Goal: Communication & Community: Participate in discussion

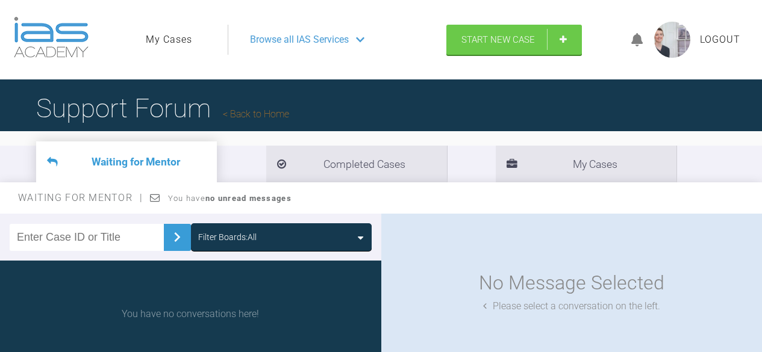
scroll to position [10, 0]
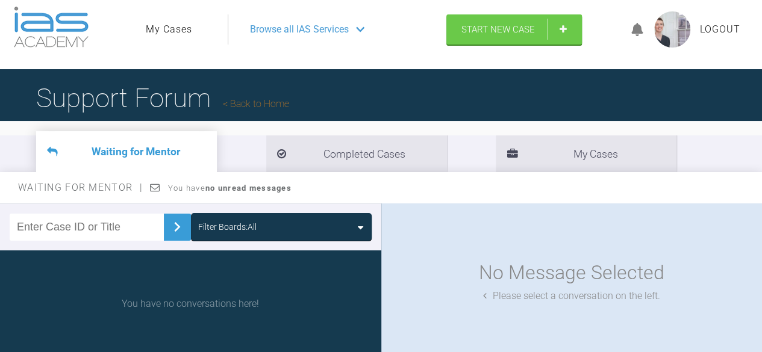
click at [279, 109] on link "Back to Home" at bounding box center [256, 103] width 66 height 11
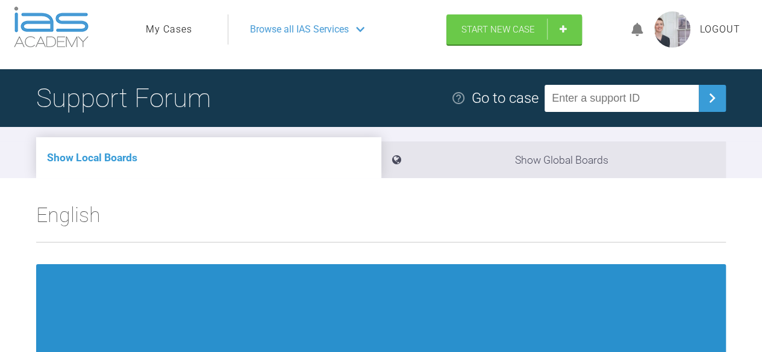
scroll to position [252, 0]
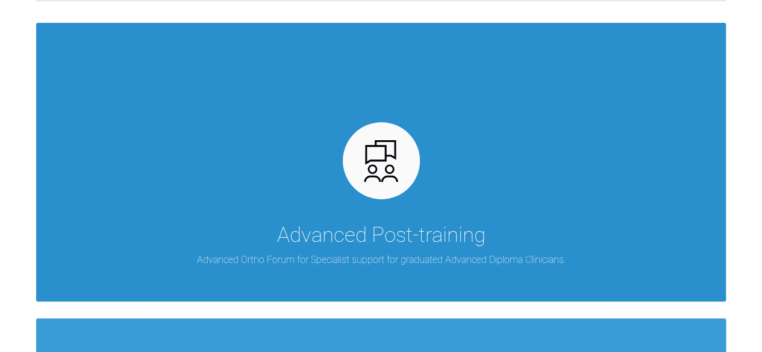
click at [148, 266] on div "Advanced Post-training Advanced Ortho Forum for Specialist support for graduate…" at bounding box center [381, 162] width 690 height 279
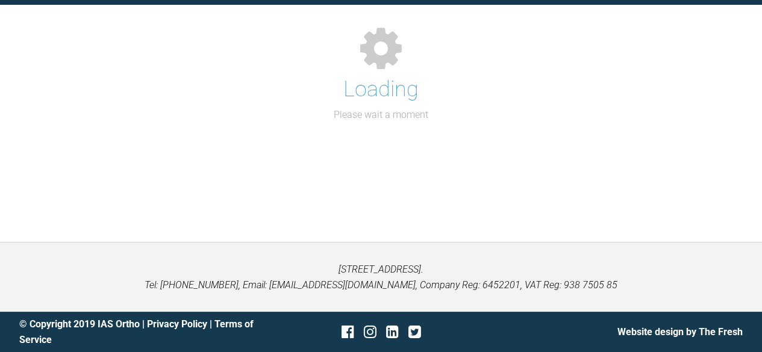
scroll to position [252, 0]
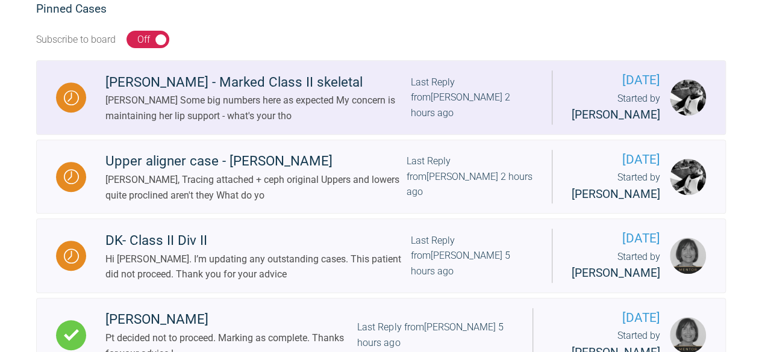
click at [247, 84] on div "[PERSON_NAME] - Marked Class II skeletal" at bounding box center [257, 83] width 305 height 22
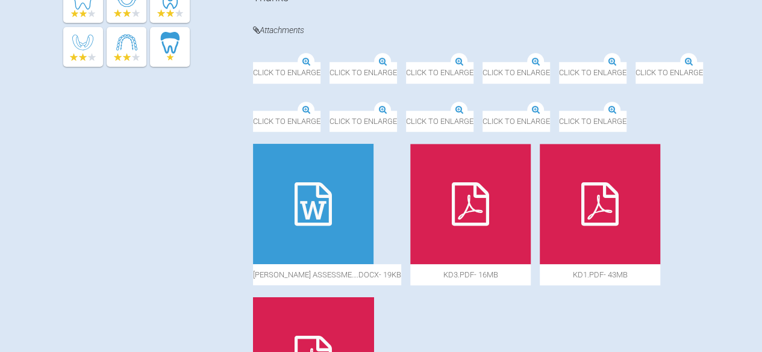
scroll to position [464, 0]
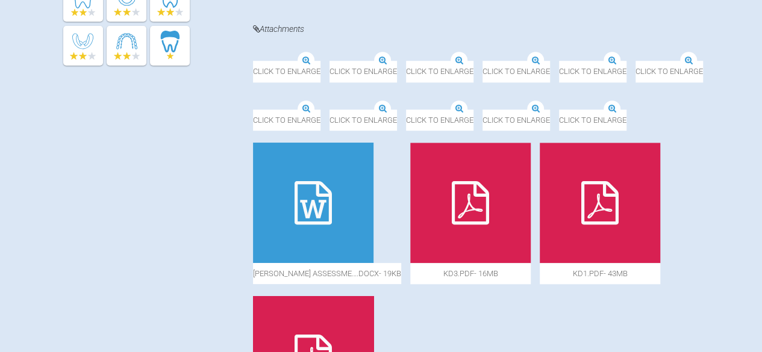
click at [482, 82] on div "Click to enlarge" at bounding box center [515, 64] width 67 height 36
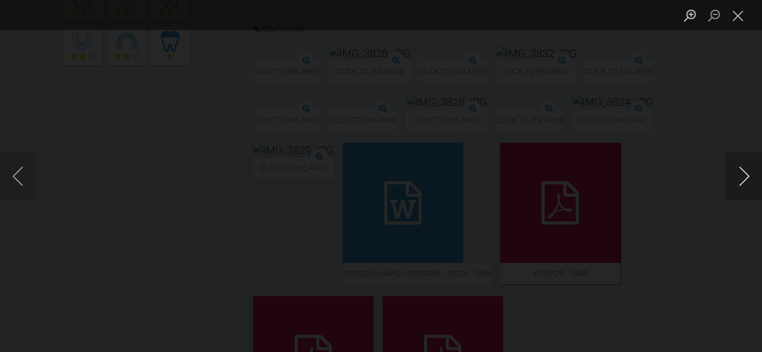
click at [750, 176] on button "Next image" at bounding box center [744, 176] width 36 height 48
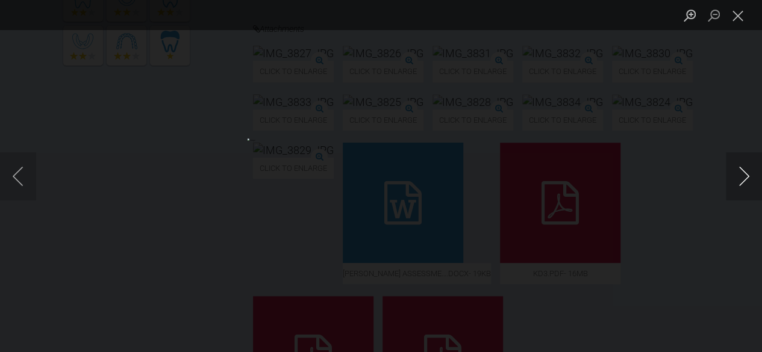
click at [750, 176] on button "Next image" at bounding box center [744, 176] width 36 height 48
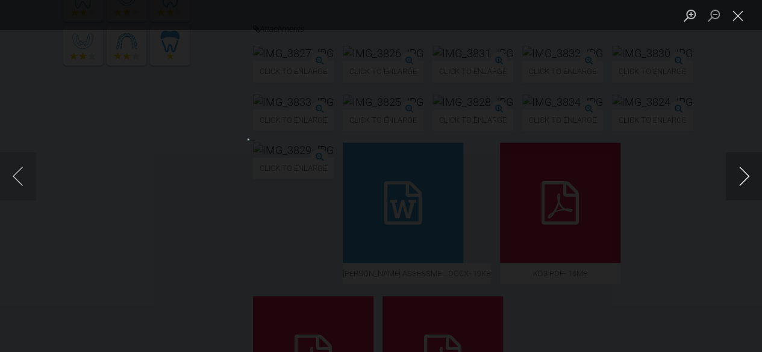
click at [750, 176] on button "Next image" at bounding box center [744, 176] width 36 height 48
click at [739, 20] on button "Close lightbox" at bounding box center [738, 15] width 24 height 21
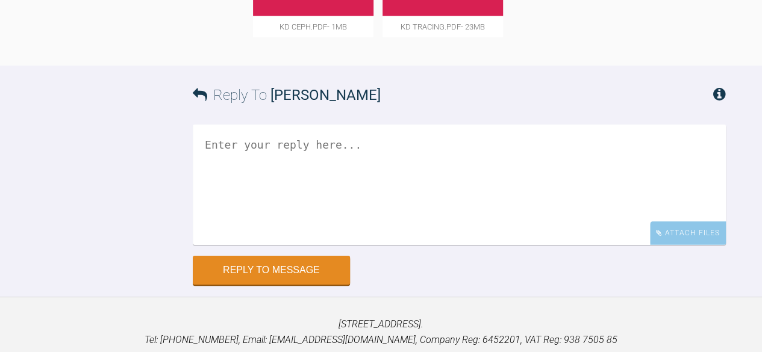
scroll to position [1711, 0]
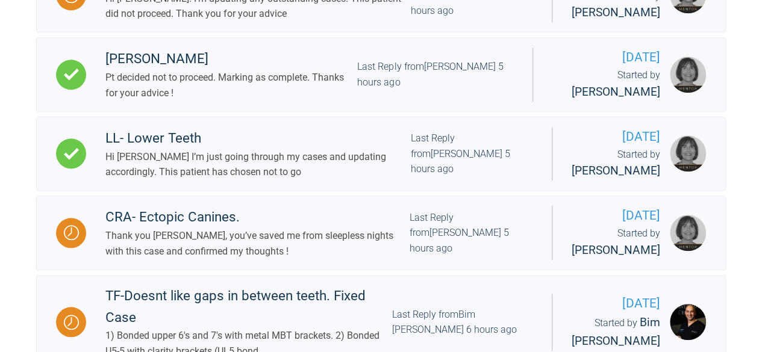
scroll to position [513, 0]
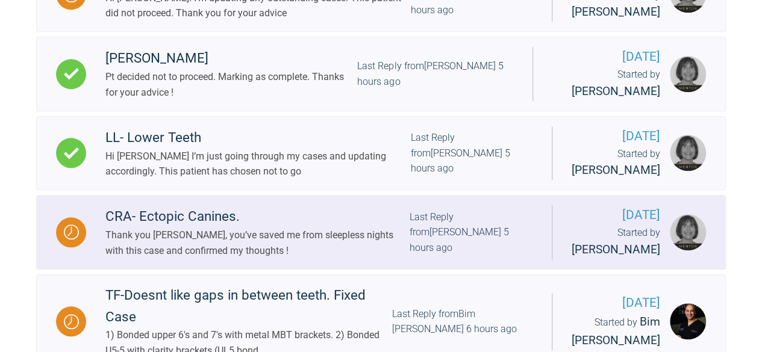
click at [502, 235] on div "Last Reply from [PERSON_NAME] 5 hours ago" at bounding box center [470, 233] width 123 height 46
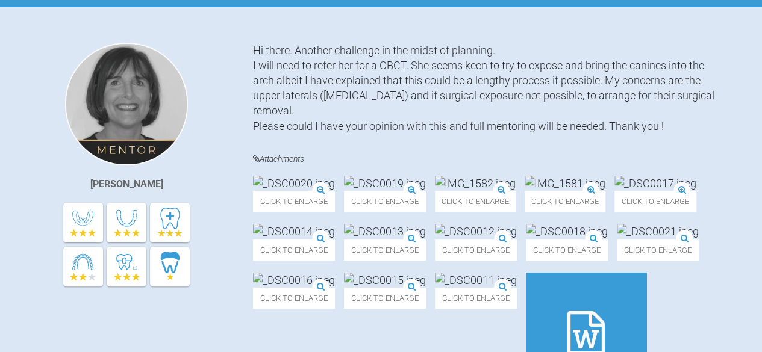
scroll to position [248, 0]
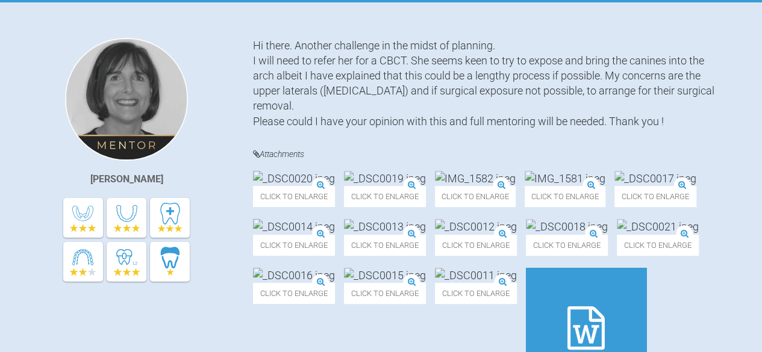
click at [515, 186] on img at bounding box center [475, 178] width 81 height 15
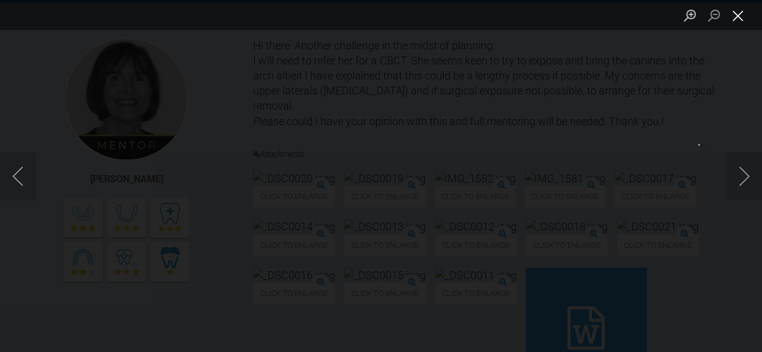
click at [741, 20] on button "Close lightbox" at bounding box center [738, 15] width 24 height 21
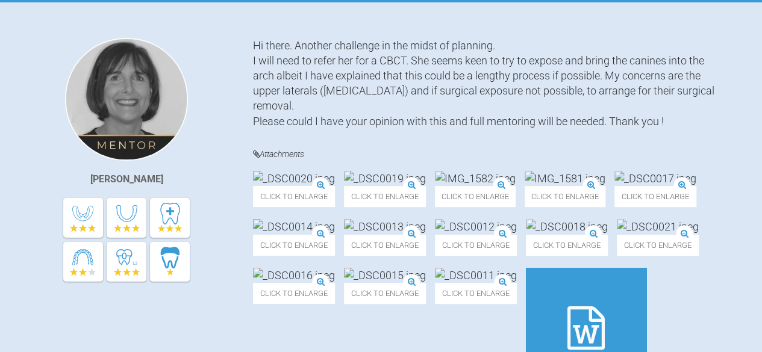
click at [294, 186] on img at bounding box center [294, 178] width 82 height 15
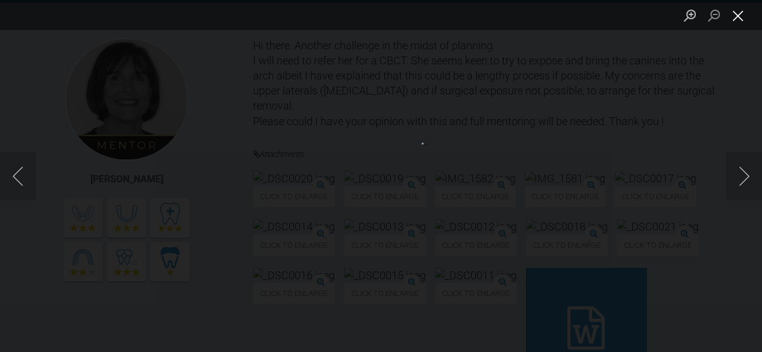
click at [736, 19] on button "Close lightbox" at bounding box center [738, 15] width 24 height 21
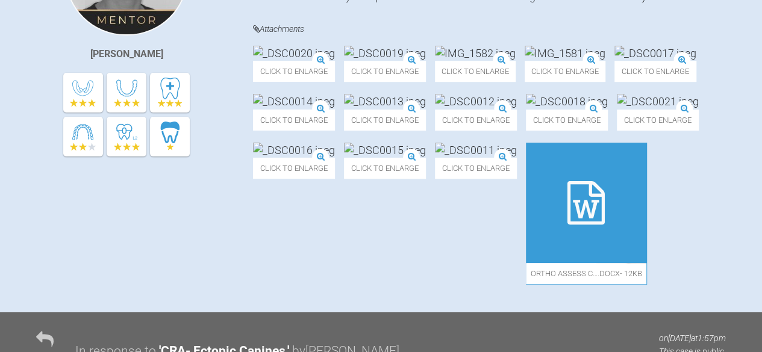
scroll to position [373, 0]
click at [614, 81] on div "Click to enlarge" at bounding box center [655, 63] width 82 height 36
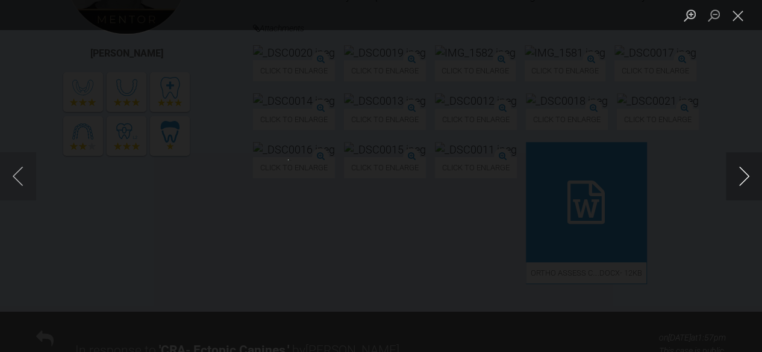
click at [741, 177] on button "Next image" at bounding box center [744, 176] width 36 height 48
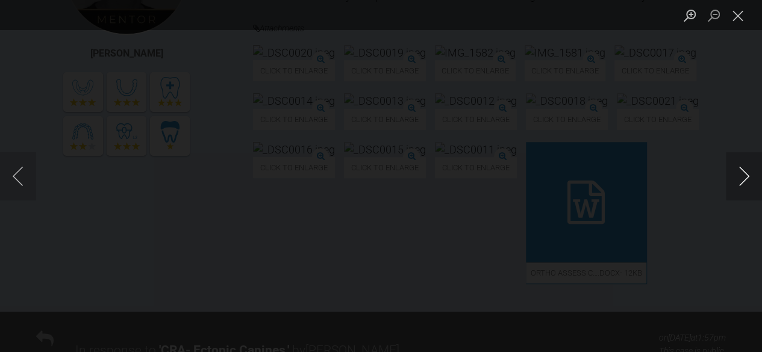
click at [741, 177] on button "Next image" at bounding box center [744, 176] width 36 height 48
click at [738, 14] on button "Close lightbox" at bounding box center [738, 15] width 24 height 21
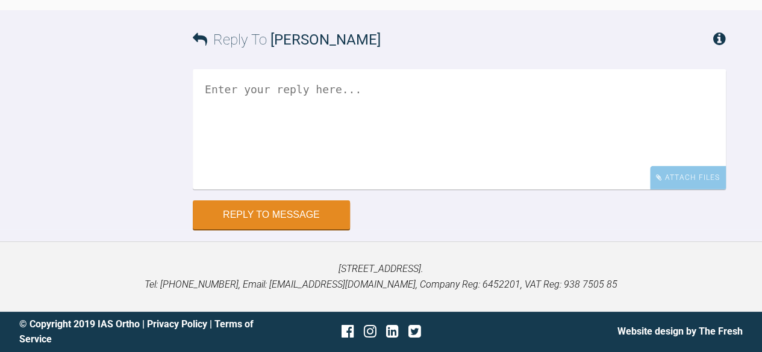
scroll to position [1568, 0]
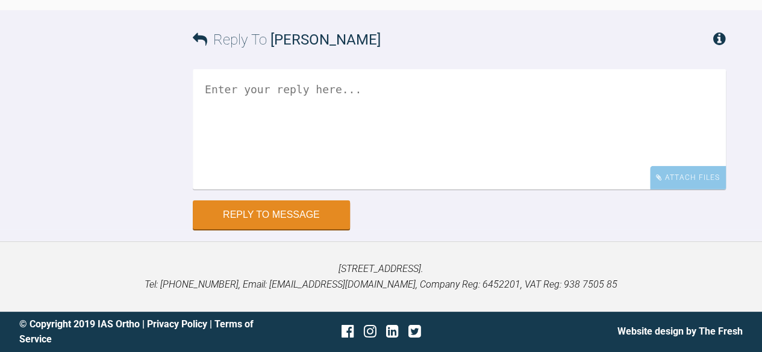
scroll to position [1824, 0]
